Goal: Find specific page/section: Find specific page/section

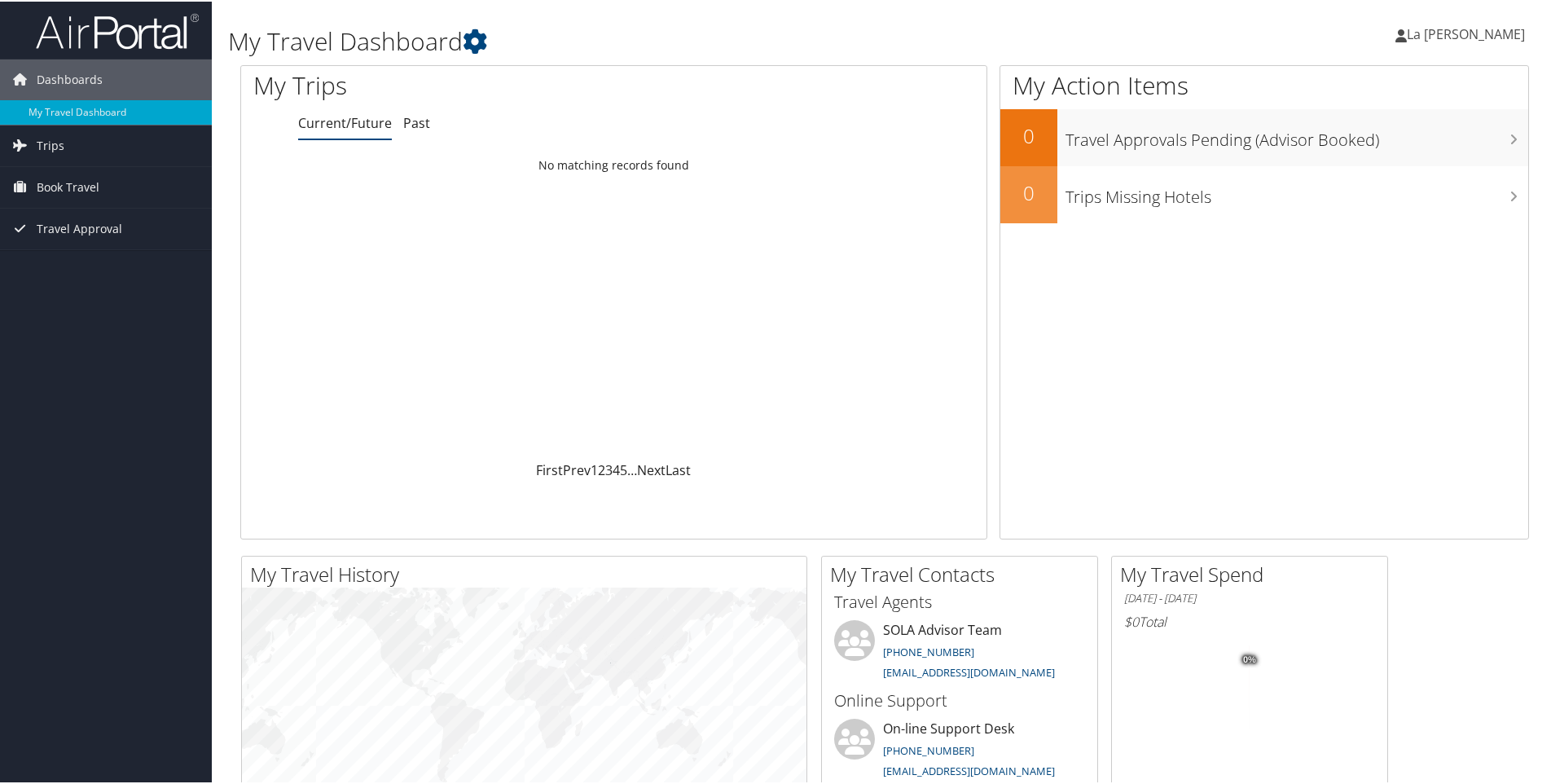
click at [1460, 36] on span "La Tashia Franklin" at bounding box center [1465, 32] width 118 height 18
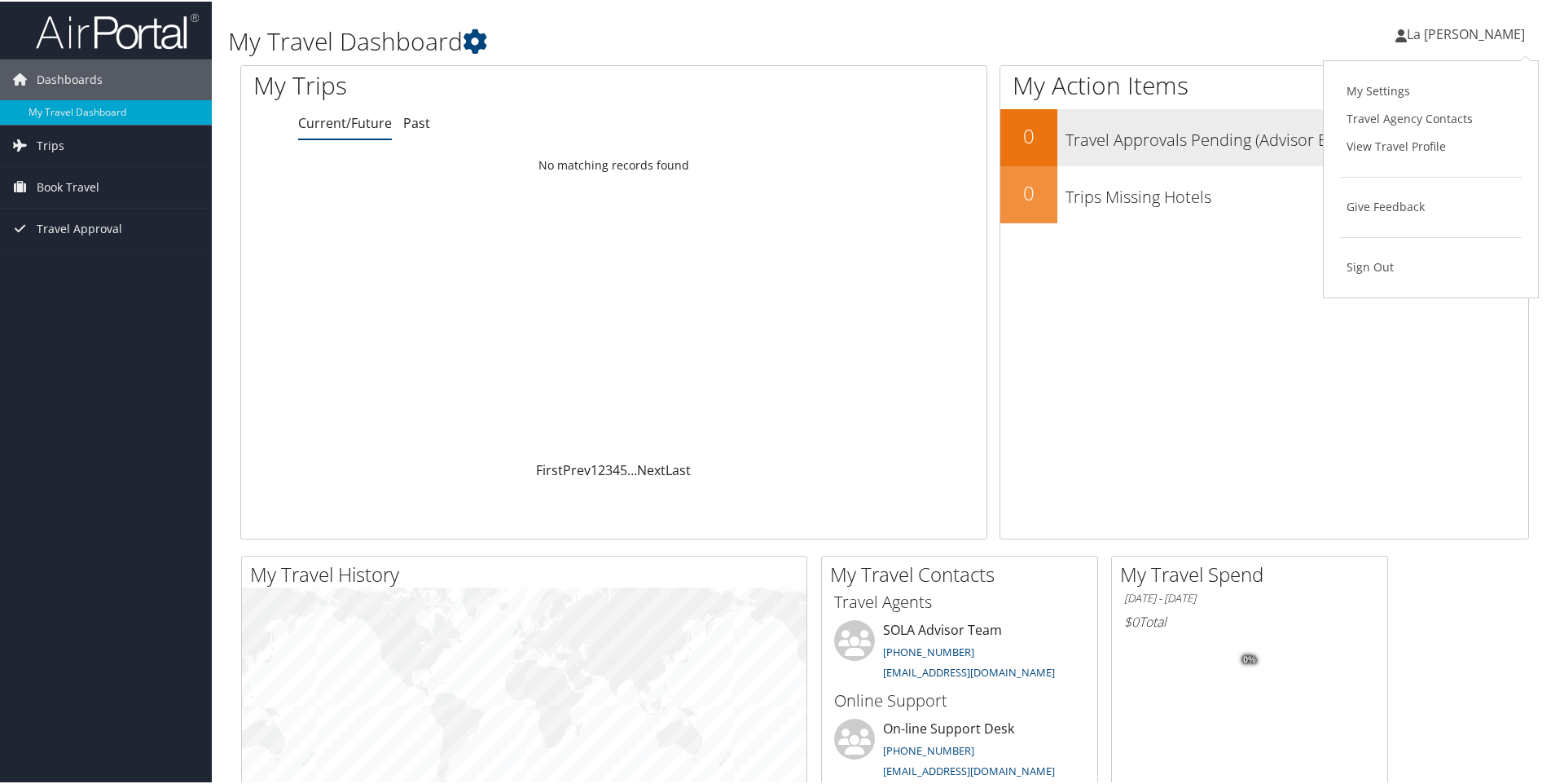
click at [1387, 151] on link "View Travel Profile" at bounding box center [1430, 145] width 182 height 28
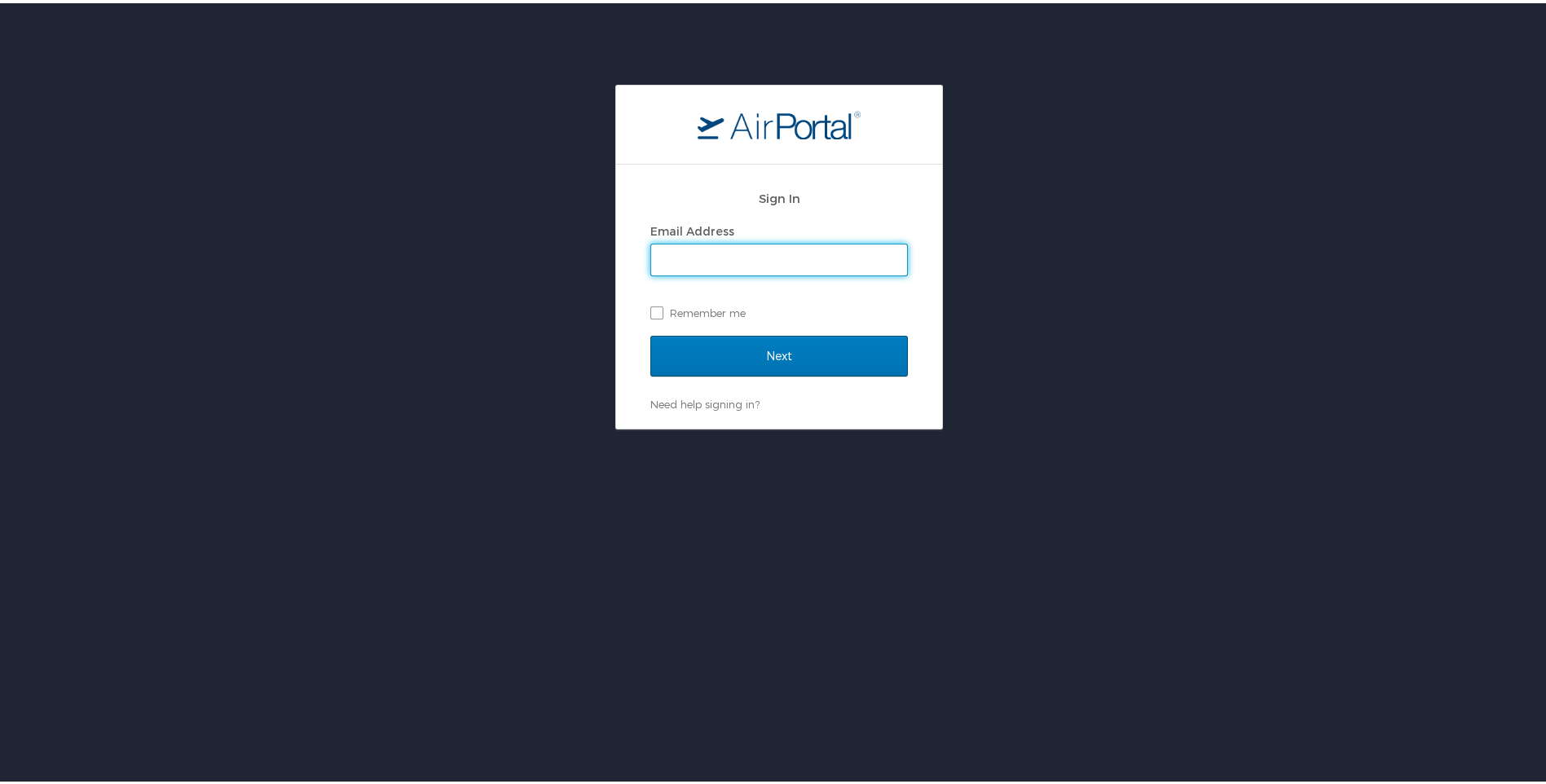
click at [738, 246] on input "Email Address" at bounding box center [779, 256] width 256 height 31
type input "[EMAIL_ADDRESS][DOMAIN_NAME]"
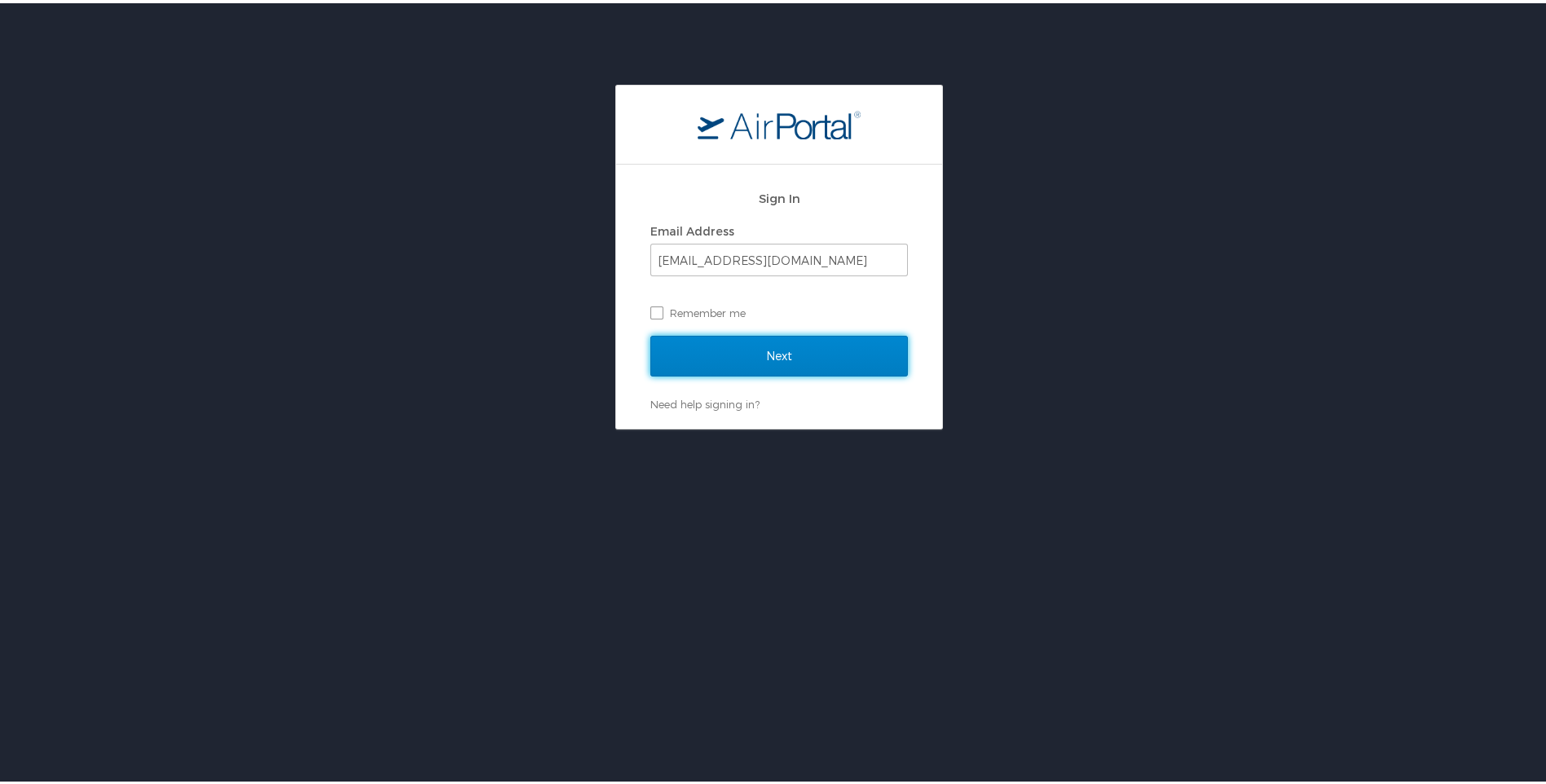
click at [730, 358] on input "Next" at bounding box center [779, 352] width 258 height 41
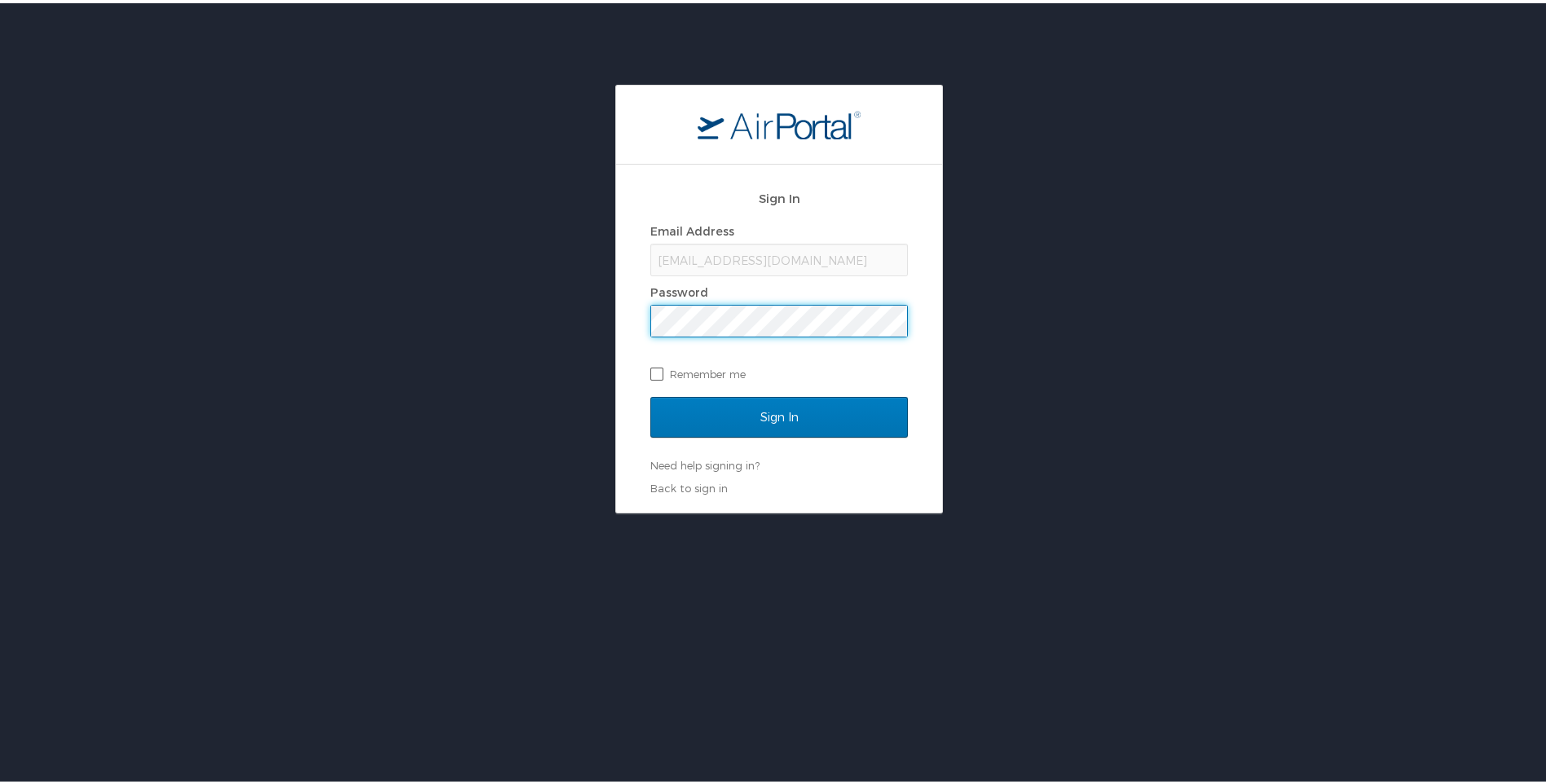
click at [659, 376] on label "Remember me" at bounding box center [779, 371] width 258 height 25
click at [659, 375] on input "Remember me" at bounding box center [655, 369] width 10 height 10
checkbox input "true"
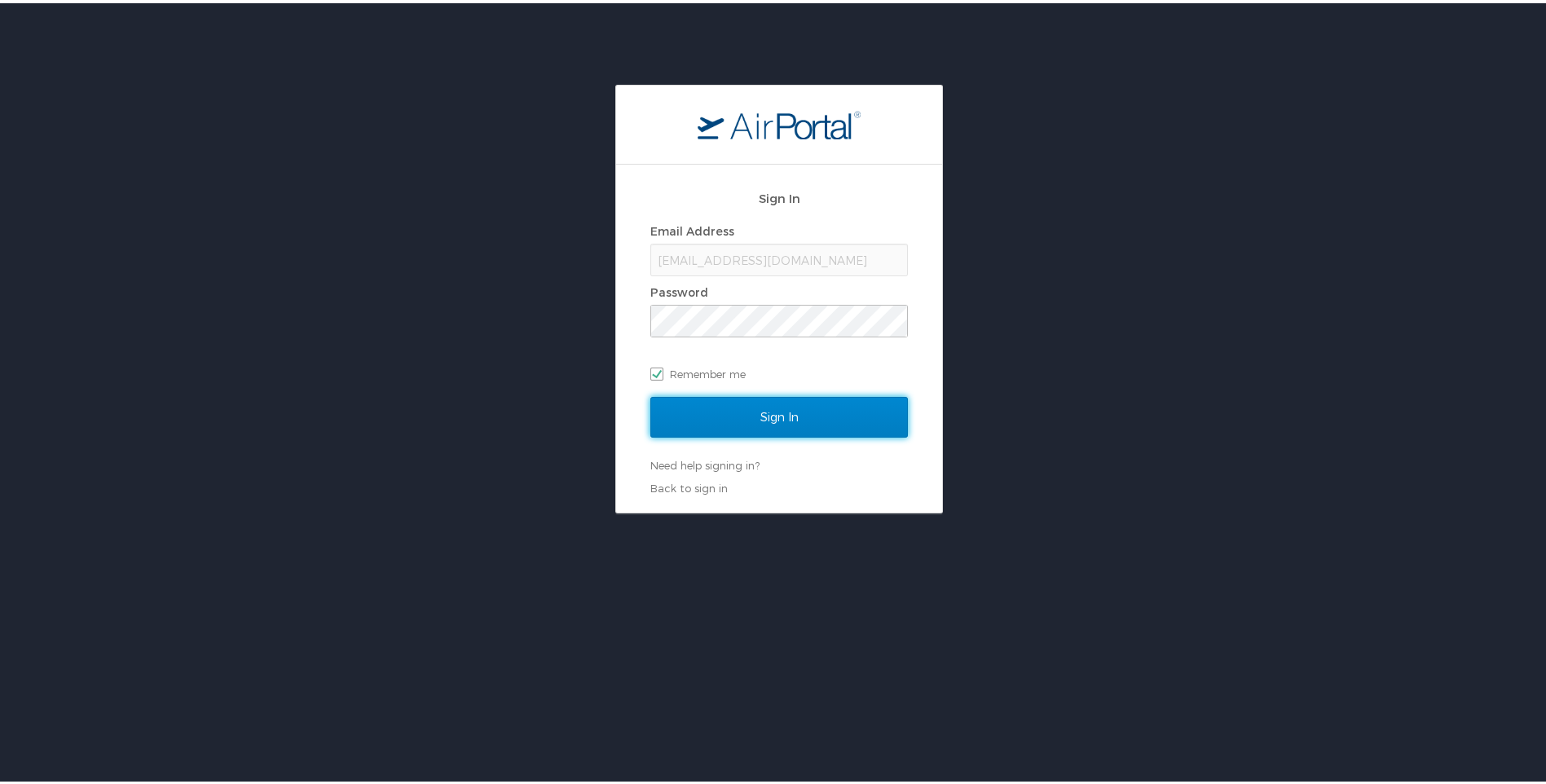
click at [714, 406] on input "Sign In" at bounding box center [779, 413] width 258 height 41
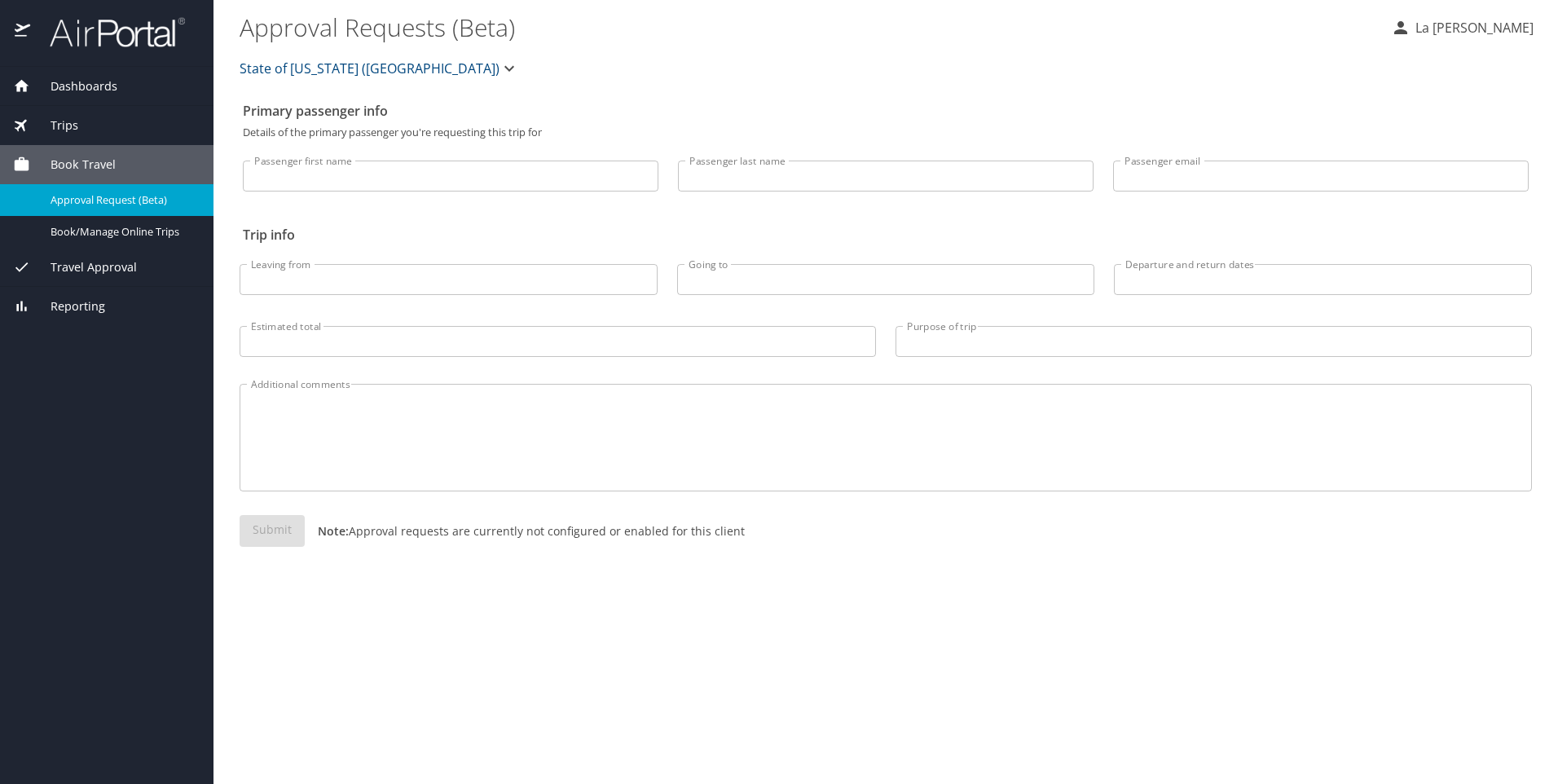
click at [500, 67] on icon "button" at bounding box center [509, 69] width 20 height 20
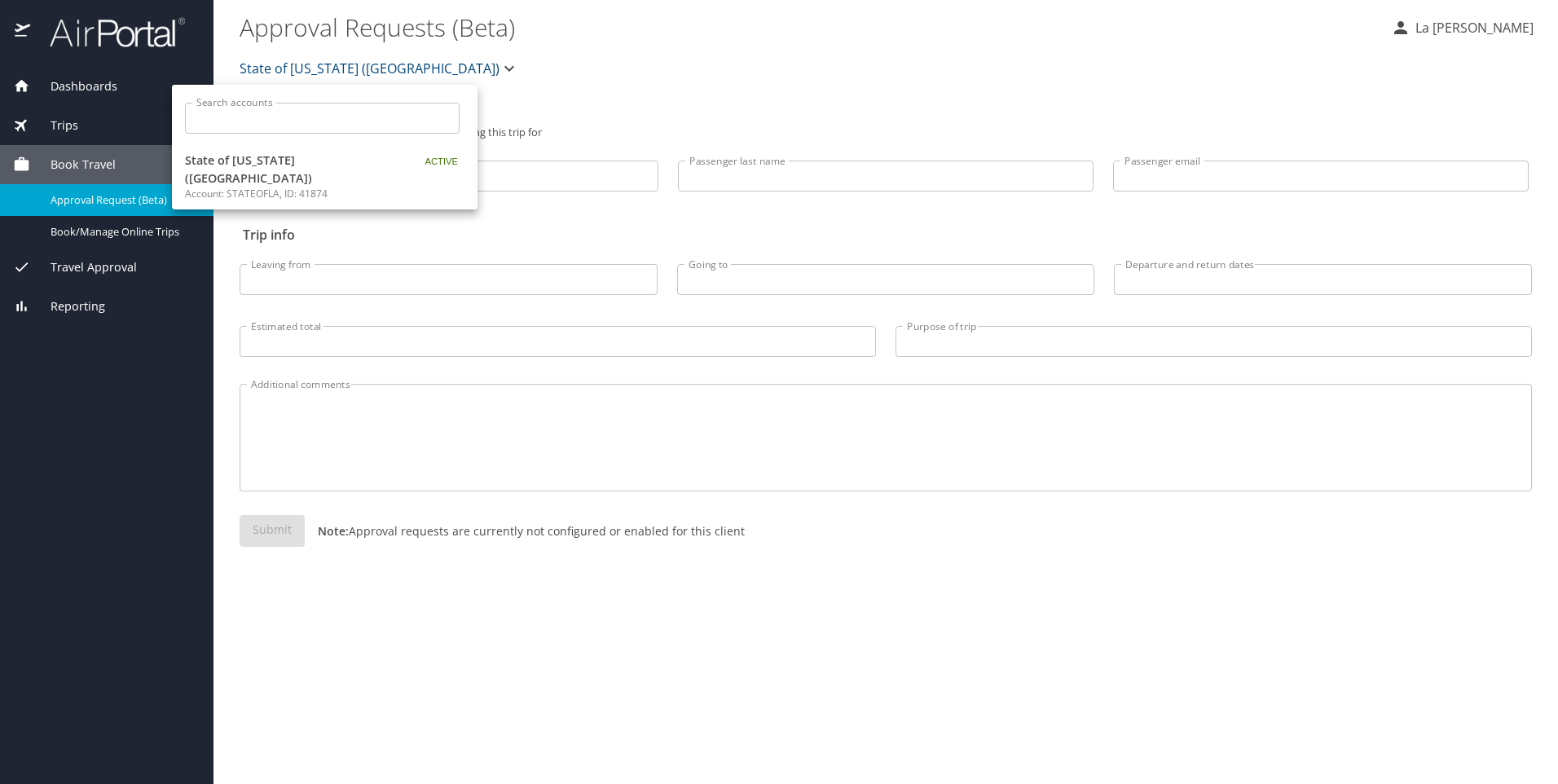
click at [403, 70] on div at bounding box center [779, 392] width 1558 height 784
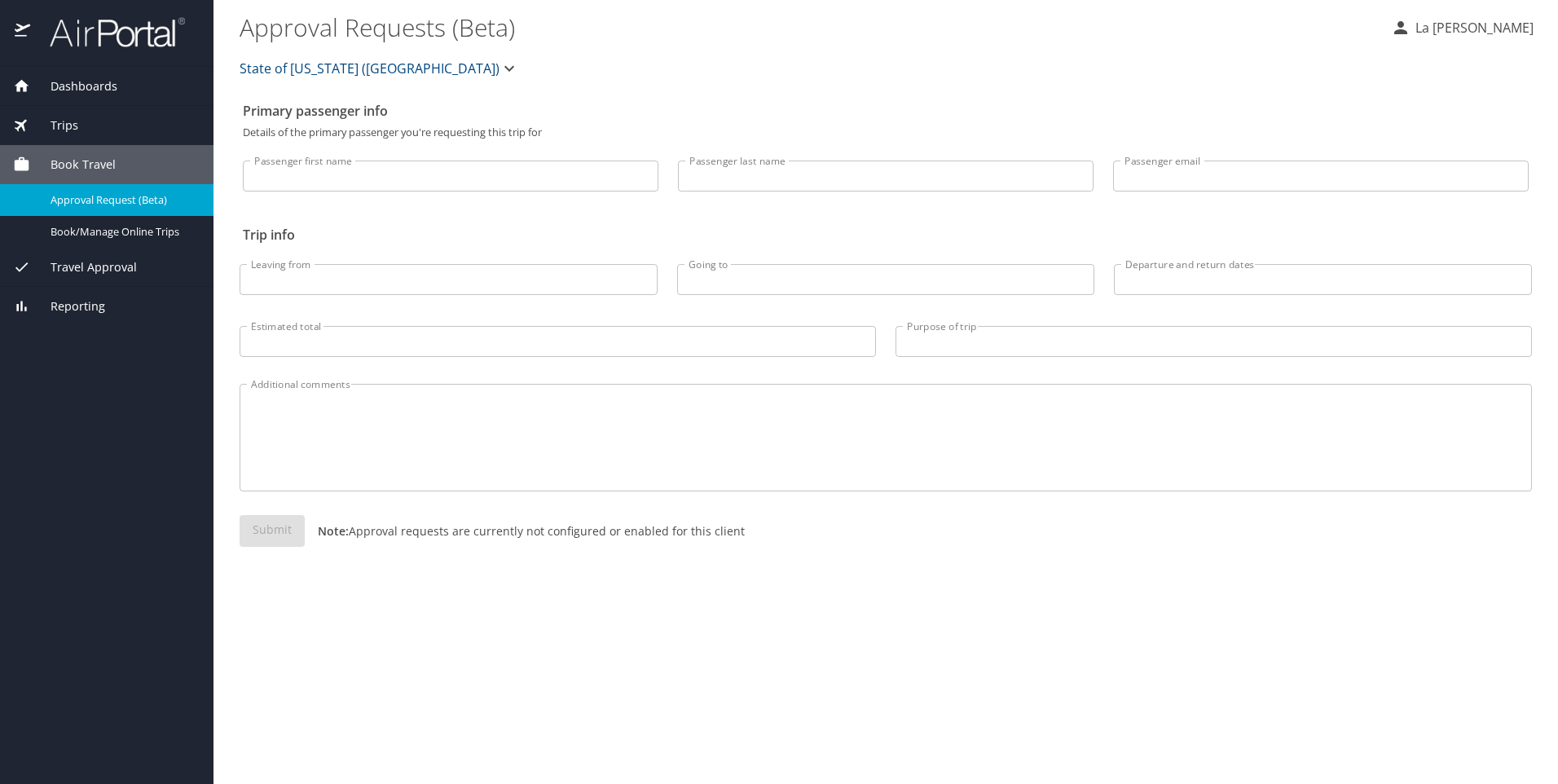
click at [45, 124] on span "Trips" at bounding box center [54, 125] width 49 height 18
